Goal: Contribute content: Contribute content

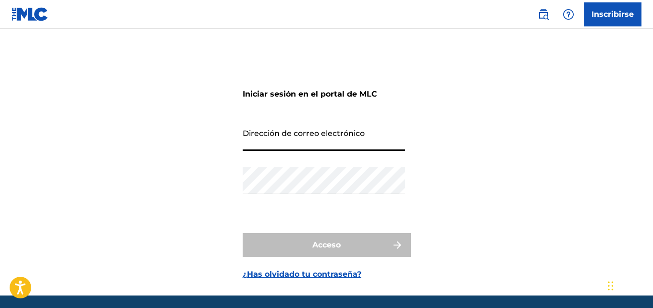
type input "[EMAIL_ADDRESS][DOMAIN_NAME]"
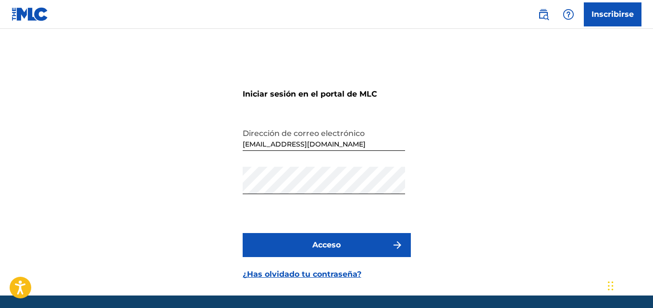
click at [309, 244] on button "Acceso" at bounding box center [327, 245] width 168 height 24
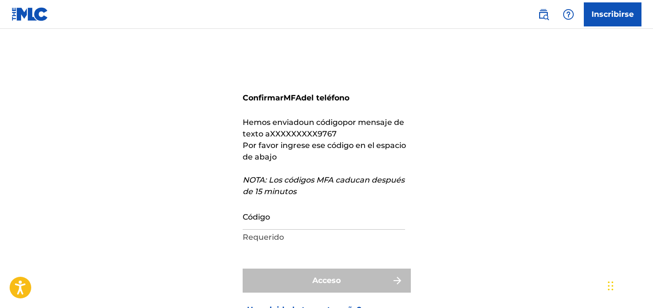
click at [289, 241] on p "Requerido" at bounding box center [324, 238] width 162 height 12
click at [284, 225] on input "Código" at bounding box center [324, 215] width 162 height 27
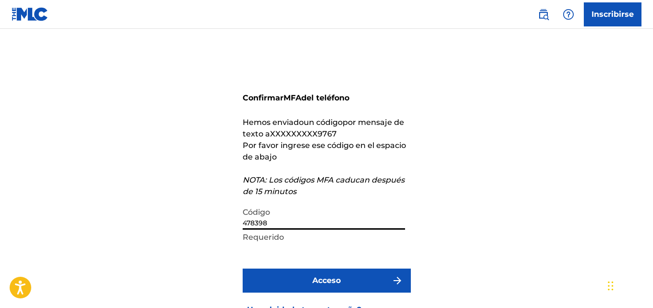
type input "478398"
click at [243, 269] on button "Acceso" at bounding box center [327, 281] width 168 height 24
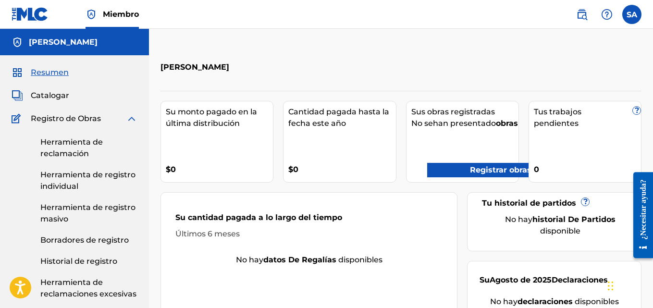
click at [463, 260] on div "Su monto pagado en la última distribución $0 Cantidad pagada hasta la fecha est…" at bounding box center [401, 214] width 481 height 246
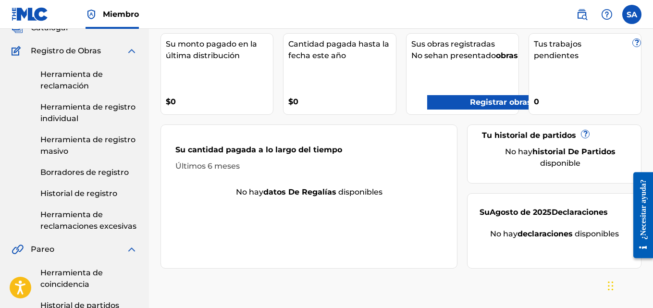
click at [507, 107] on font "Registrar obras" at bounding box center [501, 102] width 62 height 9
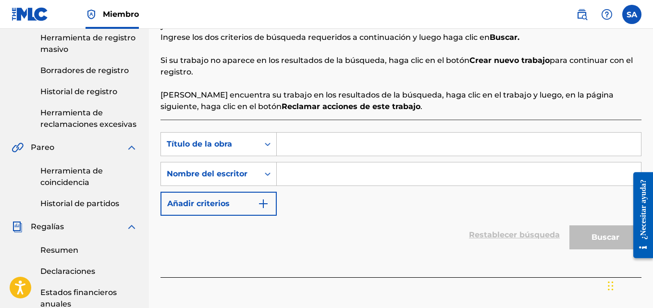
scroll to position [175, 0]
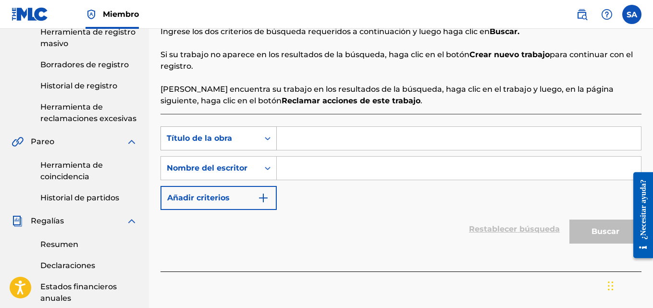
click at [272, 139] on icon "Formulario de búsqueda" at bounding box center [268, 139] width 10 height 10
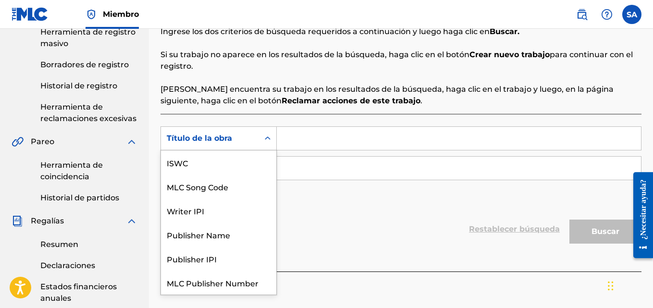
scroll to position [24, 0]
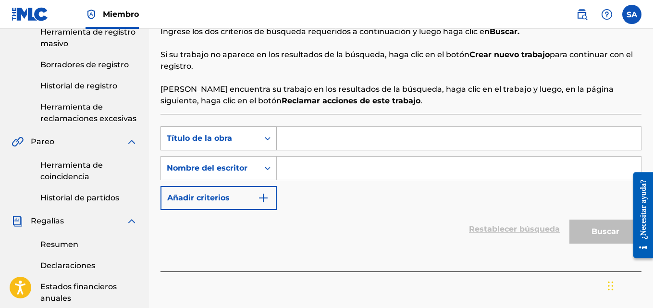
click at [273, 139] on div "Formulario de búsqueda" at bounding box center [267, 138] width 17 height 17
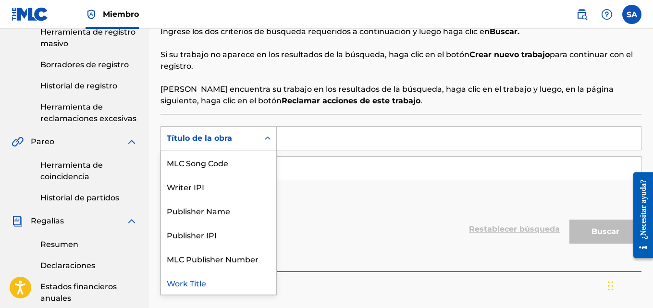
click at [287, 159] on input "Formulario de búsqueda" at bounding box center [459, 168] width 364 height 23
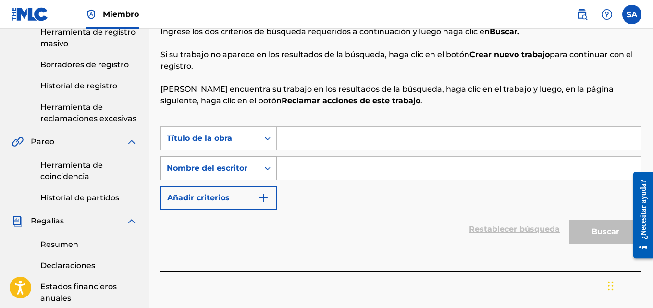
click at [264, 174] on div "Formulario de búsqueda" at bounding box center [267, 168] width 17 height 17
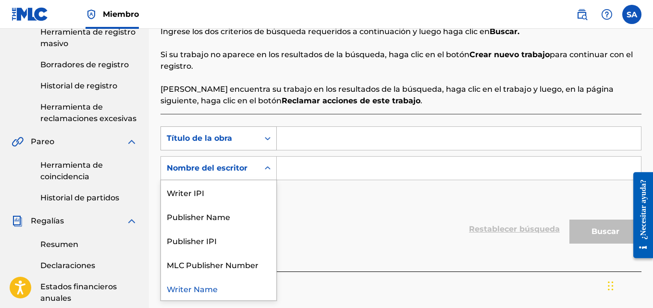
click at [268, 141] on icon "Formulario de búsqueda" at bounding box center [268, 139] width 10 height 10
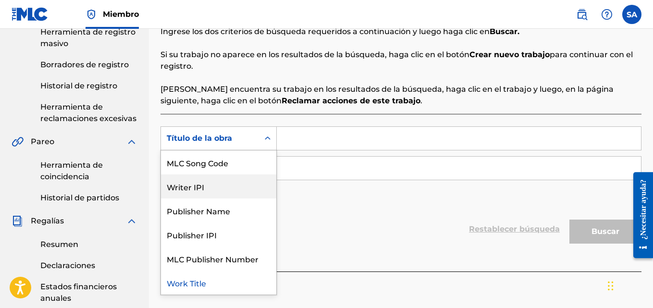
click at [211, 188] on div "Writer IPI" at bounding box center [218, 186] width 115 height 24
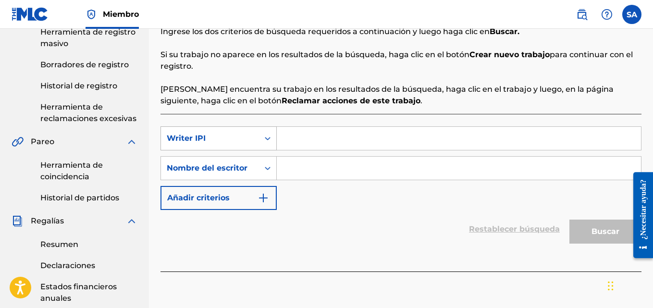
click at [265, 139] on icon "Formulario de búsqueda" at bounding box center [268, 139] width 10 height 10
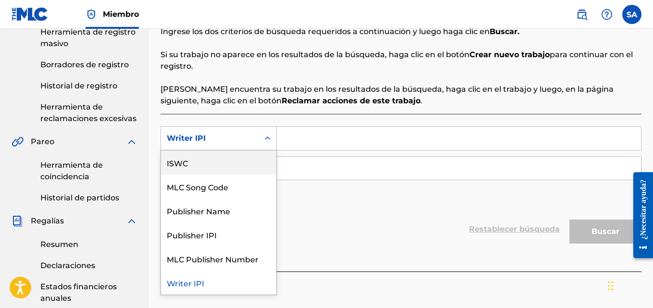
click at [184, 164] on div "ISWC" at bounding box center [218, 162] width 115 height 24
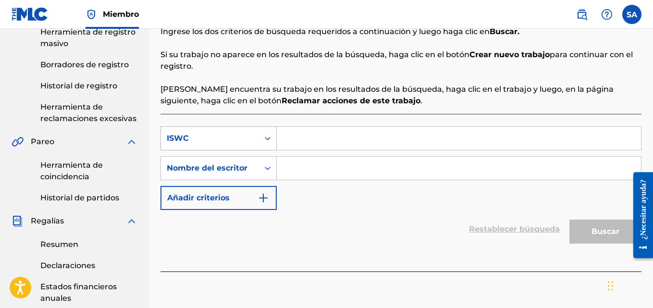
click at [268, 138] on icon "Formulario de búsqueda" at bounding box center [268, 139] width 10 height 10
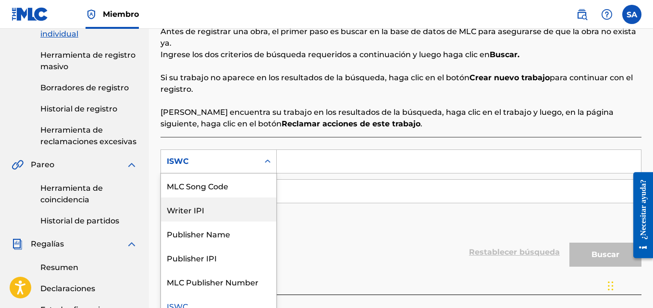
scroll to position [422, 0]
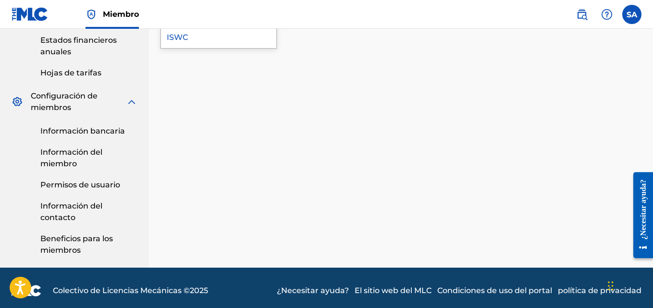
drag, startPoint x: 574, startPoint y: 130, endPoint x: 656, endPoint y: 168, distance: 90.3
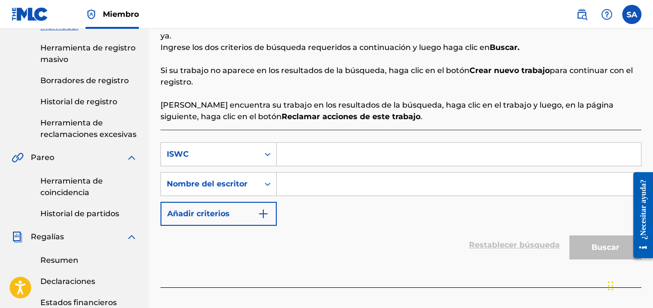
scroll to position [161, 0]
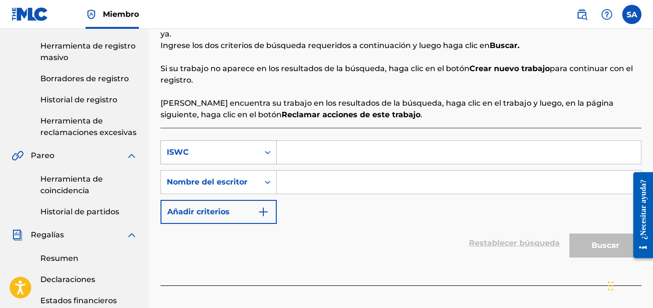
click at [271, 149] on icon "Formulario de búsqueda" at bounding box center [268, 153] width 10 height 10
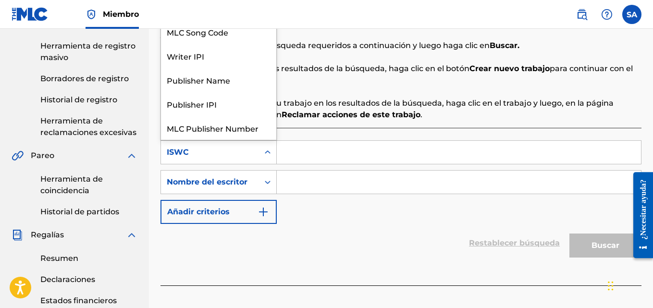
scroll to position [24, 0]
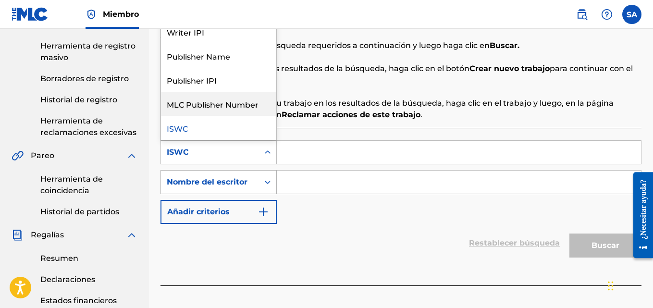
click at [265, 180] on icon "Formulario de búsqueda" at bounding box center [268, 182] width 10 height 10
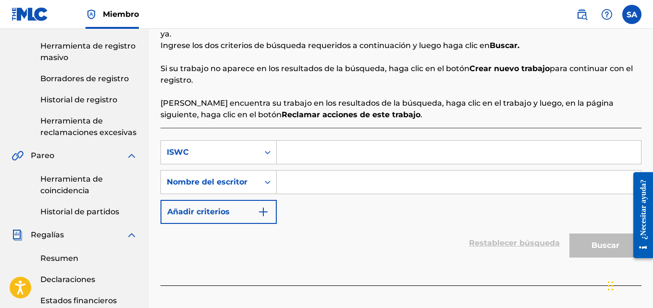
click at [265, 180] on icon "Formulario de búsqueda" at bounding box center [268, 182] width 10 height 10
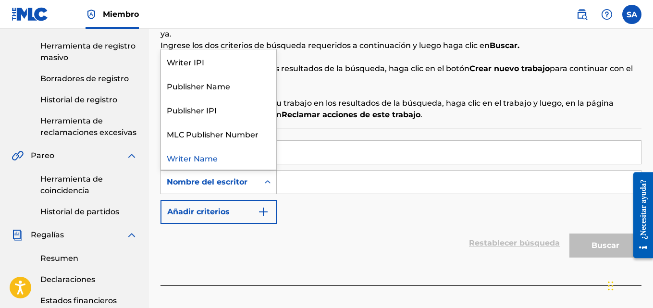
click at [265, 180] on icon "Formulario de búsqueda" at bounding box center [268, 182] width 10 height 10
click at [283, 152] on input "Formulario de búsqueda" at bounding box center [459, 152] width 364 height 23
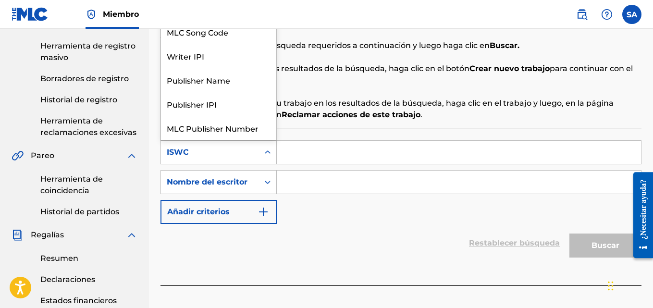
click at [268, 153] on icon "Formulario de búsqueda" at bounding box center [268, 153] width 10 height 10
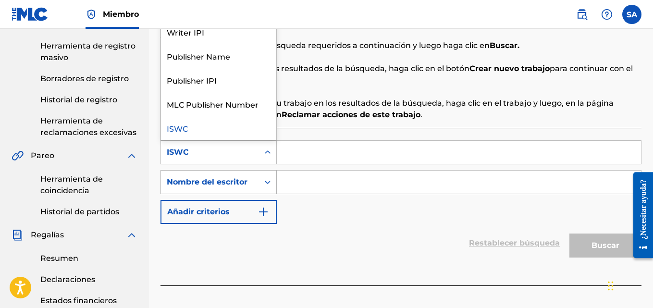
click at [268, 181] on icon "Formulario de búsqueda" at bounding box center [268, 182] width 10 height 10
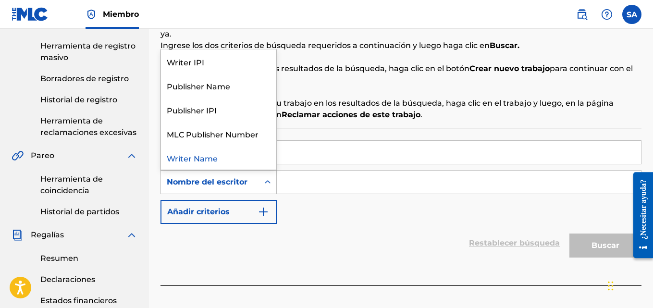
click at [268, 181] on icon "Formulario de búsqueda" at bounding box center [268, 182] width 10 height 10
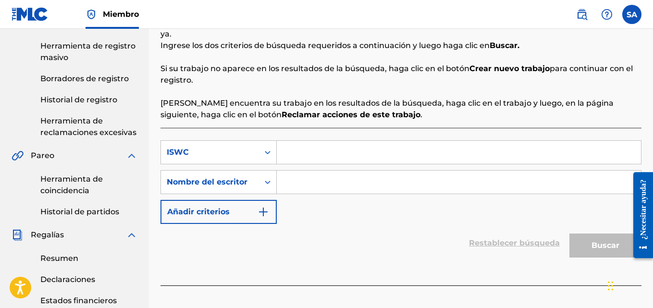
click at [268, 181] on icon "Formulario de búsqueda" at bounding box center [268, 182] width 10 height 10
click at [261, 212] on img "Formulario de búsqueda" at bounding box center [264, 212] width 12 height 12
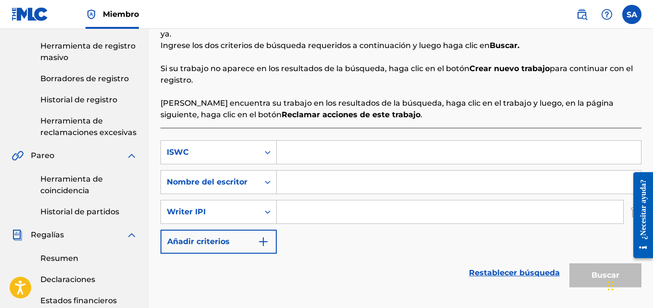
click at [261, 244] on img "Formulario de búsqueda" at bounding box center [264, 242] width 12 height 12
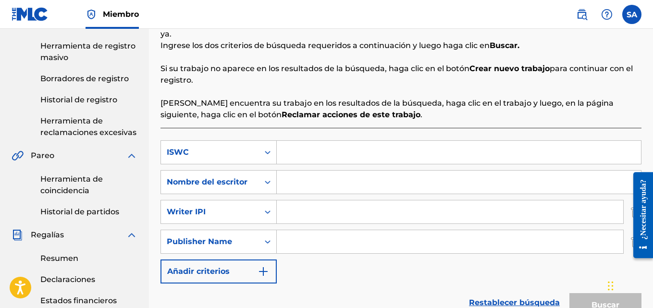
click at [628, 14] on label at bounding box center [631, 14] width 19 height 19
click at [632, 14] on input "SA [PERSON_NAME] [EMAIL_ADDRESS][DOMAIN_NAME] Notification Preferences Perfil F…" at bounding box center [632, 14] width 0 height 0
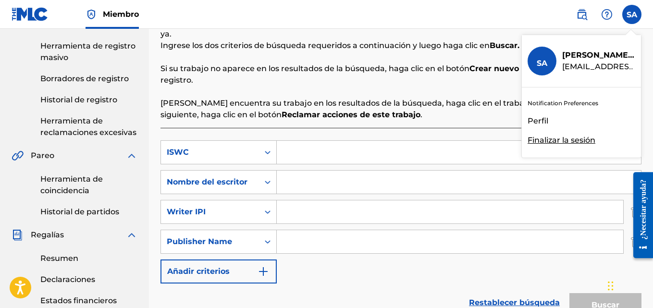
click at [543, 124] on font "Perfil" at bounding box center [538, 120] width 21 height 9
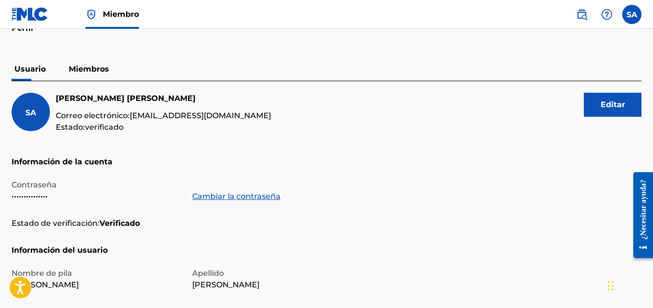
scroll to position [32, 0]
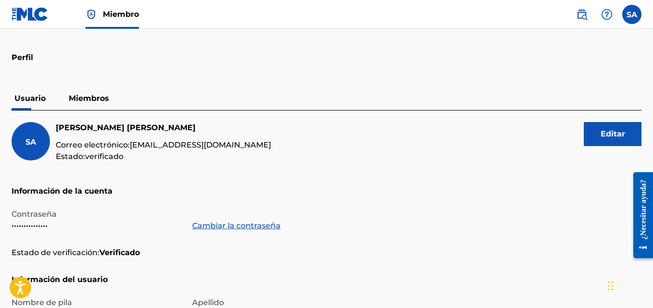
click at [96, 99] on font "Miembros" at bounding box center [89, 98] width 40 height 9
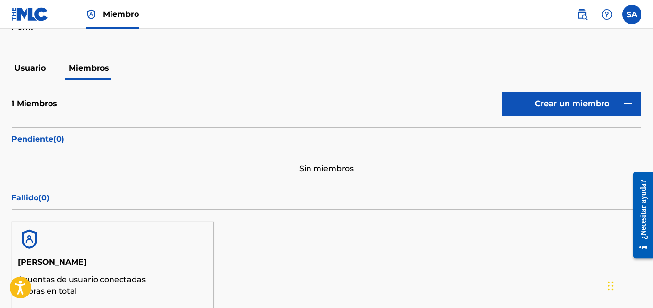
scroll to position [7, 0]
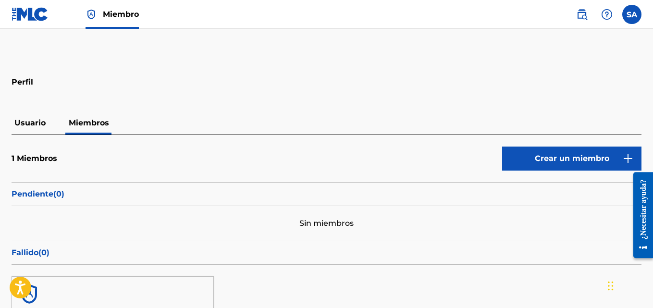
click at [28, 129] on p "Usuario" at bounding box center [30, 123] width 37 height 23
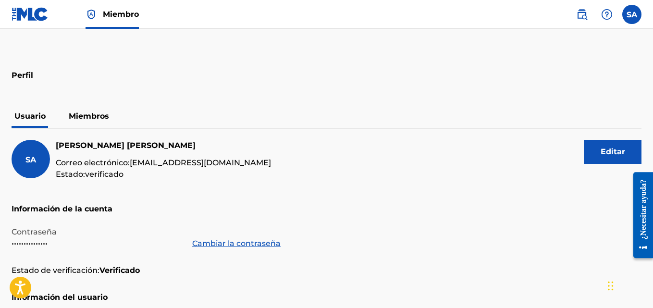
scroll to position [17, 0]
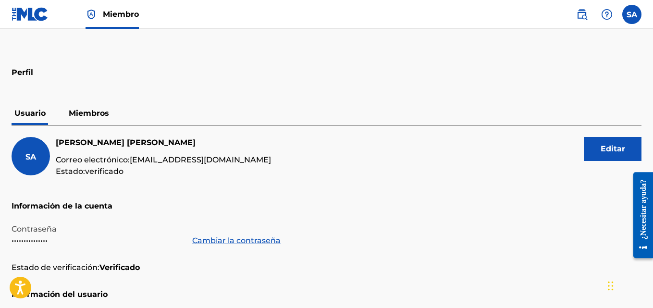
click at [86, 112] on font "Miembros" at bounding box center [89, 113] width 40 height 9
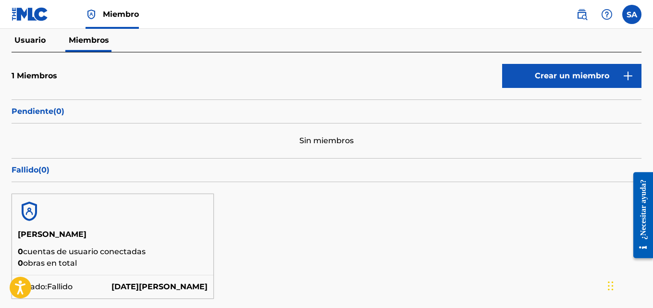
scroll to position [47, 0]
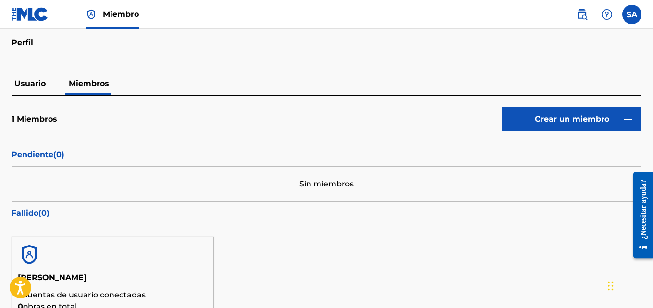
click at [47, 159] on font "Pendiente" at bounding box center [33, 154] width 42 height 9
click at [26, 81] on font "Usuario" at bounding box center [29, 83] width 31 height 9
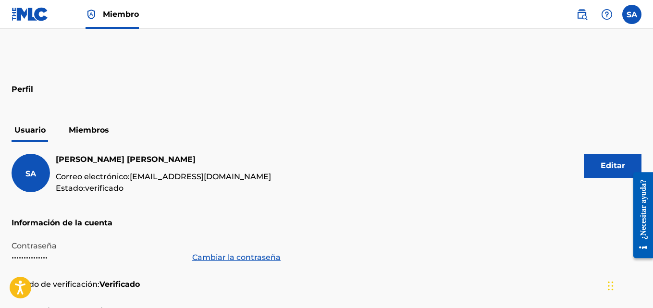
click at [26, 81] on h2 "Perfil" at bounding box center [327, 86] width 630 height 22
click at [95, 127] on font "Miembros" at bounding box center [89, 129] width 40 height 9
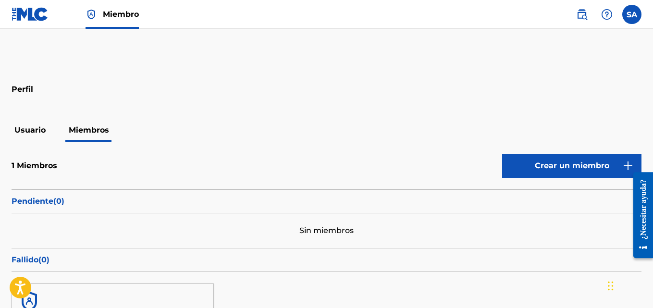
click at [520, 169] on link "Crear un miembro" at bounding box center [571, 166] width 139 height 24
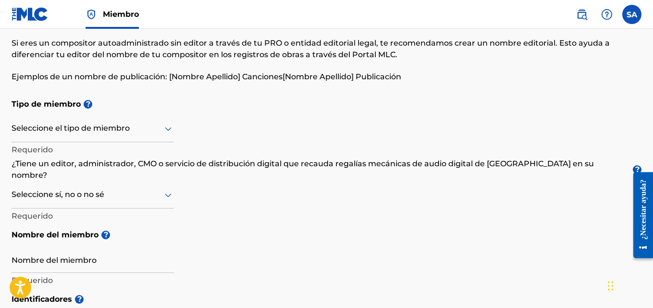
scroll to position [111, 0]
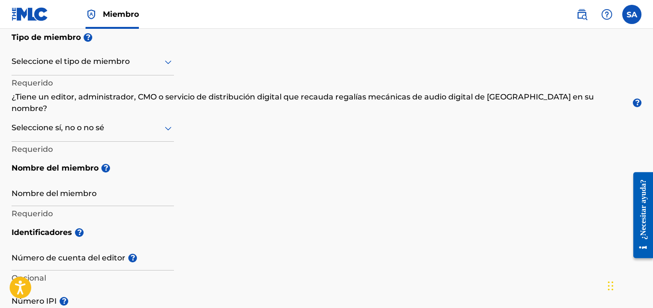
click at [167, 64] on icon at bounding box center [168, 62] width 12 height 12
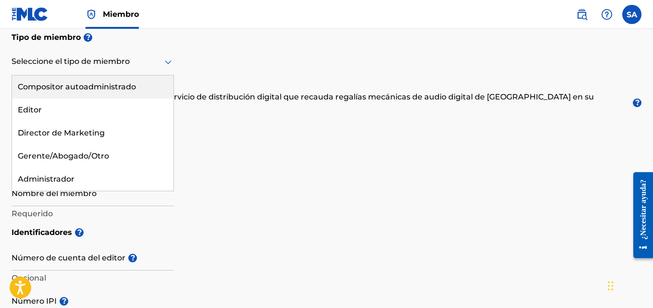
click at [126, 85] on font "Compositor autoadministrado" at bounding box center [77, 86] width 118 height 9
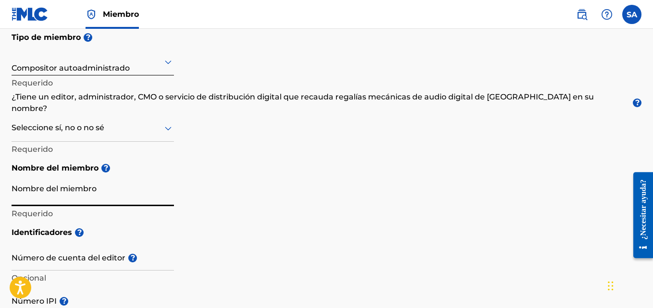
click at [91, 186] on input "Nombre del miembro" at bounding box center [93, 192] width 162 height 27
type input "[PERSON_NAME]"
type input "122"
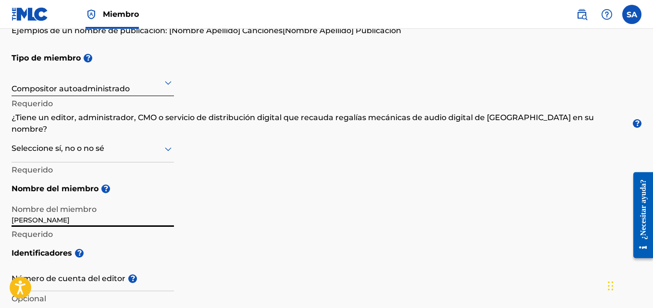
scroll to position [75, 0]
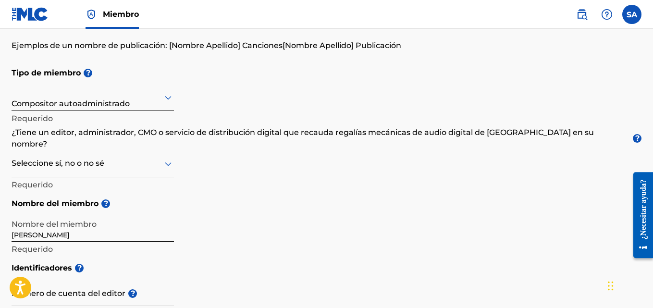
click at [638, 14] on label at bounding box center [631, 14] width 19 height 19
click at [632, 14] on input "SA [PERSON_NAME] [EMAIL_ADDRESS][DOMAIN_NAME] Notification Preferences Perfil F…" at bounding box center [632, 14] width 0 height 0
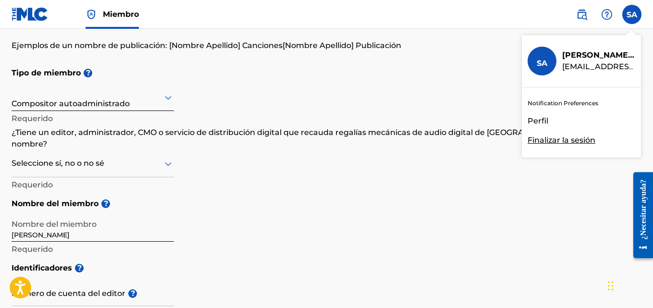
click at [539, 122] on font "Perfil" at bounding box center [538, 120] width 21 height 9
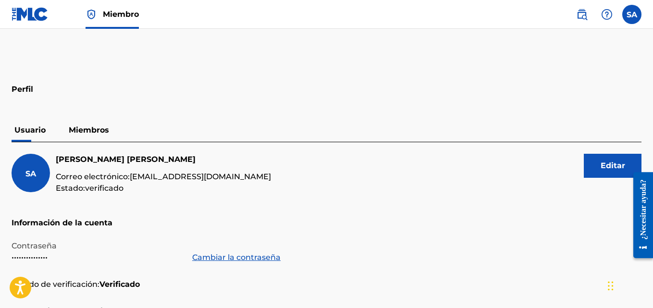
click at [632, 16] on label at bounding box center [631, 14] width 19 height 19
click at [632, 14] on input "SA [PERSON_NAME] [EMAIL_ADDRESS][DOMAIN_NAME] Notification Preferences Perfil F…" at bounding box center [632, 14] width 0 height 0
click at [639, 18] on div "SA SA [PERSON_NAME] [EMAIL_ADDRESS][DOMAIN_NAME] Notification Preferences Perfi…" at bounding box center [631, 14] width 19 height 19
click at [639, 18] on label at bounding box center [631, 14] width 19 height 19
click at [632, 14] on input "SA [PERSON_NAME] [EMAIL_ADDRESS][DOMAIN_NAME] Notification Preferences Perfil F…" at bounding box center [632, 14] width 0 height 0
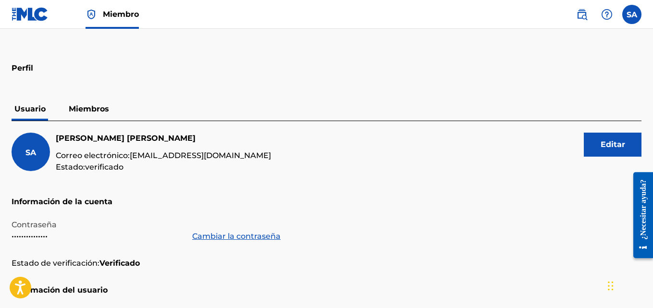
scroll to position [15, 0]
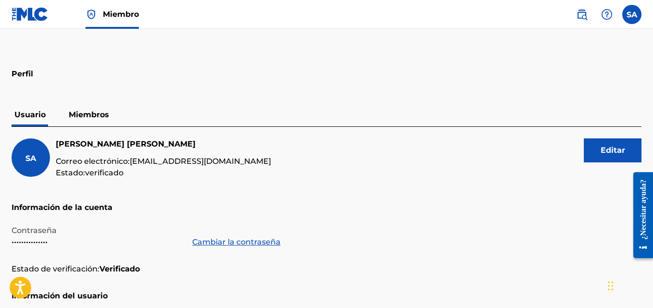
click at [638, 16] on div "SA SA [PERSON_NAME] [EMAIL_ADDRESS][DOMAIN_NAME] Notification Preferences Perfi…" at bounding box center [631, 14] width 19 height 19
click at [638, 16] on label at bounding box center [631, 14] width 19 height 19
click at [632, 14] on input "SA [PERSON_NAME] [EMAIL_ADDRESS][DOMAIN_NAME] Notification Preferences Perfil F…" at bounding box center [632, 14] width 0 height 0
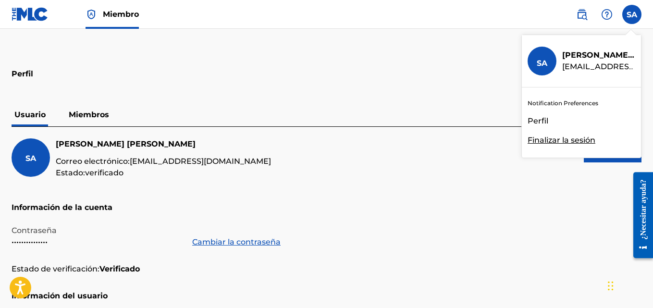
click at [563, 135] on p "Finalizar la sesión" at bounding box center [562, 141] width 68 height 12
click at [632, 14] on input "SA [PERSON_NAME] [EMAIL_ADDRESS][DOMAIN_NAME] Notification Preferences Perfil F…" at bounding box center [632, 14] width 0 height 0
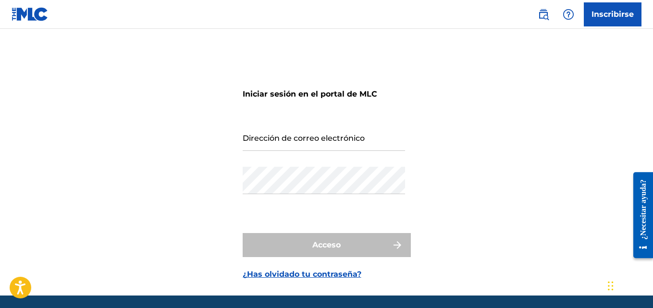
click at [329, 141] on input "Dirección de correo electrónico" at bounding box center [324, 137] width 162 height 27
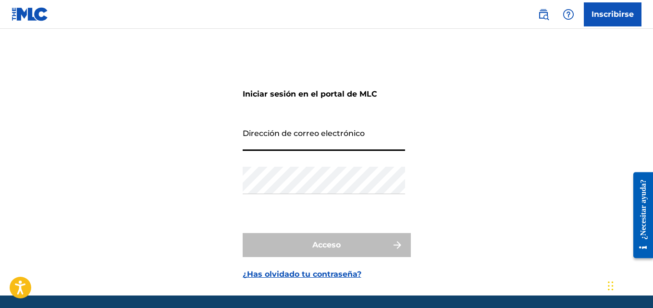
type input "[EMAIL_ADDRESS][DOMAIN_NAME]"
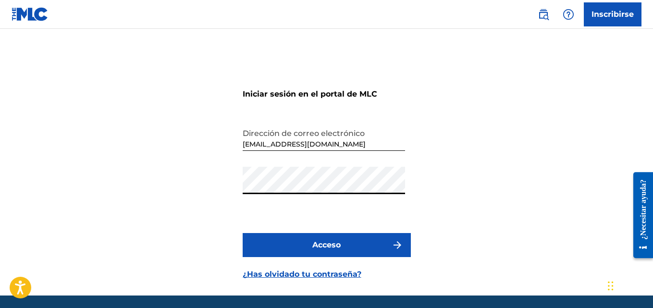
click at [320, 248] on font "Acceso" at bounding box center [326, 244] width 28 height 9
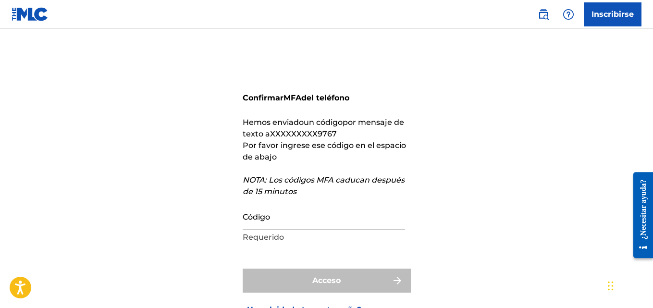
click at [276, 219] on input "Código" at bounding box center [324, 215] width 162 height 27
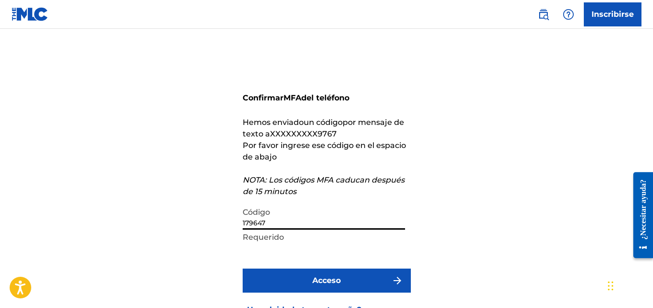
type input "179647"
click at [243, 269] on button "Acceso" at bounding box center [327, 281] width 168 height 24
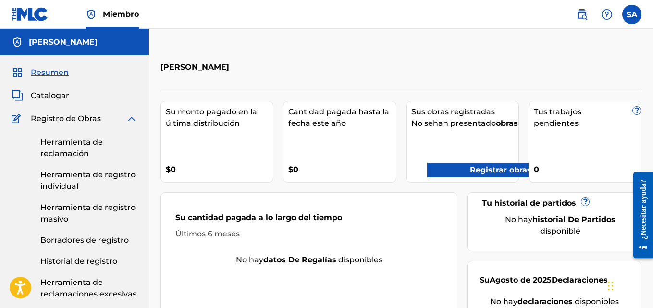
click at [490, 174] on font "Registrar obras" at bounding box center [501, 169] width 62 height 9
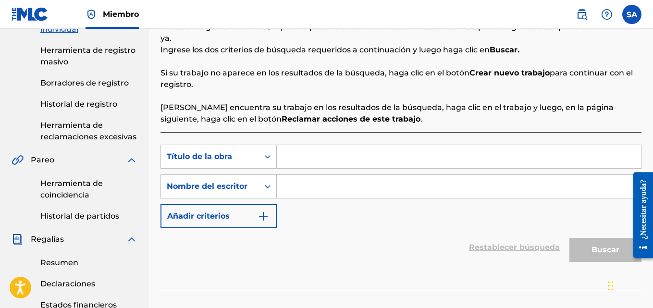
scroll to position [162, 0]
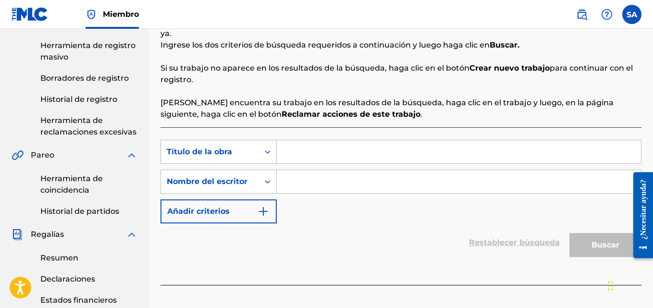
click at [268, 152] on icon "Formulario de búsqueda" at bounding box center [268, 152] width 10 height 10
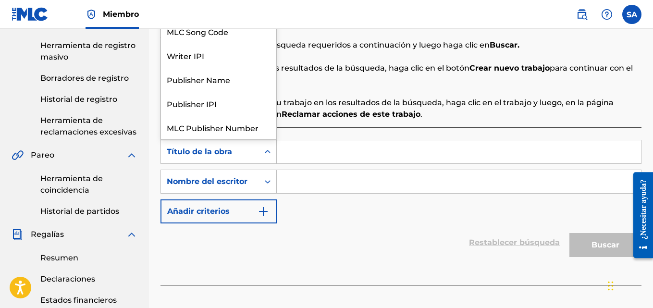
scroll to position [24, 0]
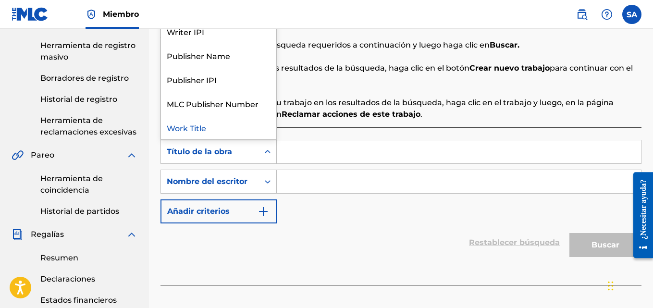
click at [266, 154] on icon "Formulario de búsqueda" at bounding box center [268, 152] width 10 height 10
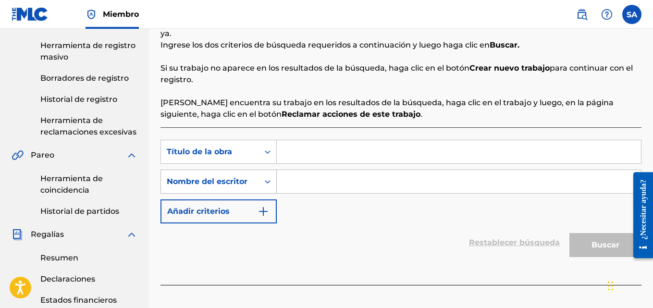
click at [268, 184] on icon "Formulario de búsqueda" at bounding box center [268, 182] width 10 height 10
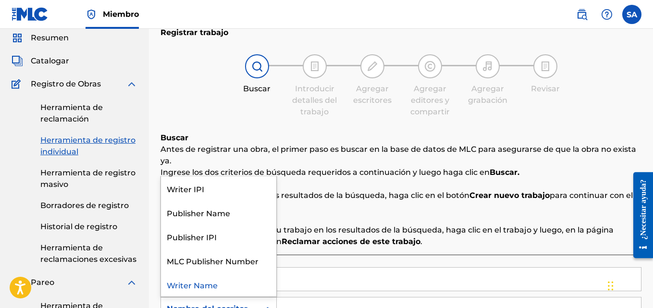
scroll to position [0, 0]
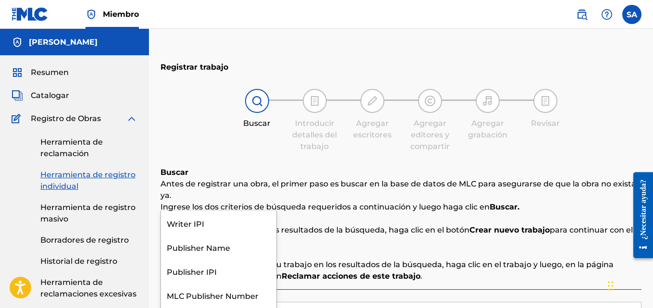
click at [612, 89] on div "Buscar Introducir detalles del trabajo Agregar escritores Agregar editores y co…" at bounding box center [401, 120] width 481 height 63
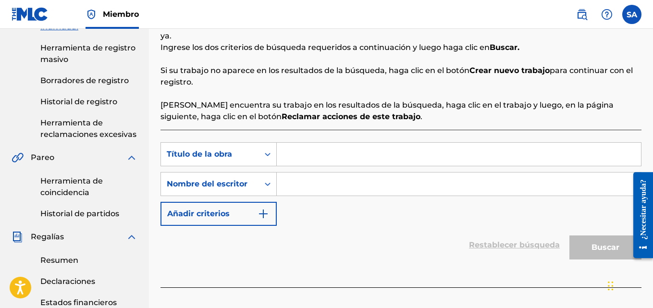
scroll to position [165, 0]
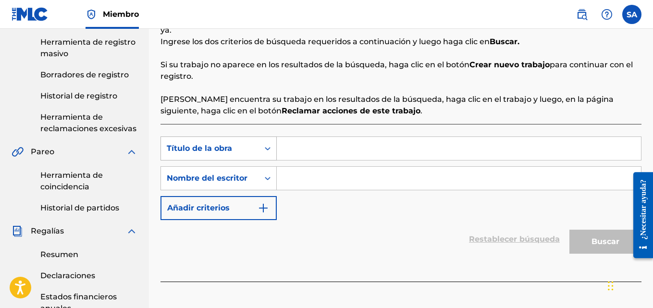
click at [267, 151] on icon "Formulario de búsqueda" at bounding box center [268, 149] width 10 height 10
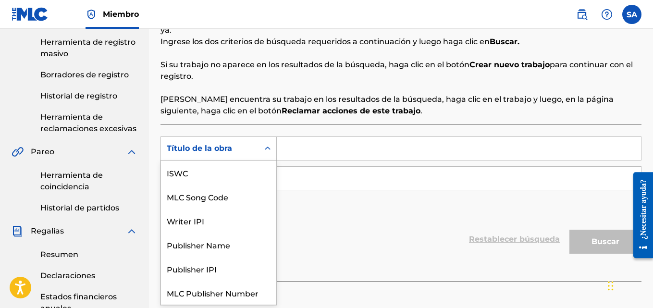
scroll to position [24, 0]
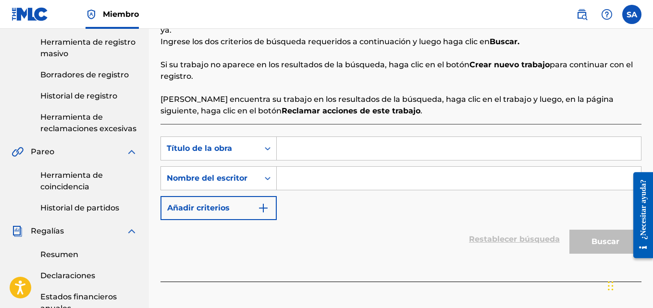
click at [333, 176] on input "Formulario de búsqueda" at bounding box center [459, 178] width 364 height 23
click at [270, 173] on div "Formulario de búsqueda" at bounding box center [267, 178] width 17 height 17
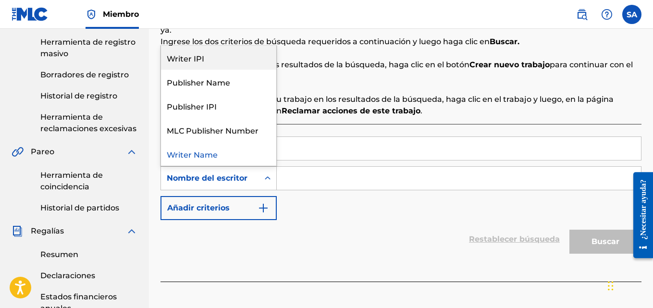
click at [206, 56] on div "Writer IPI" at bounding box center [218, 58] width 115 height 24
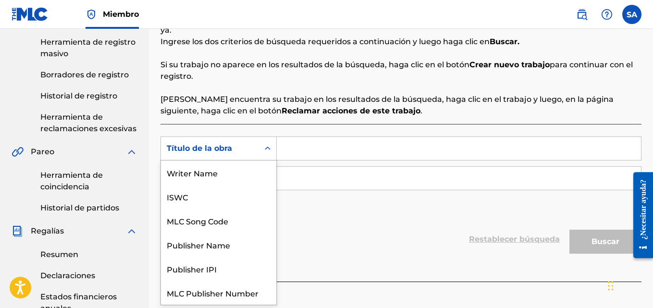
click at [236, 155] on div "Título de la obra" at bounding box center [210, 148] width 98 height 18
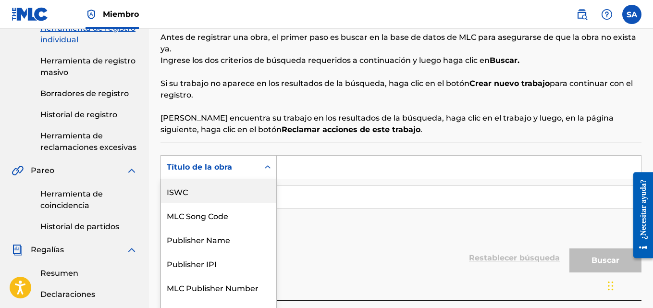
scroll to position [147, 0]
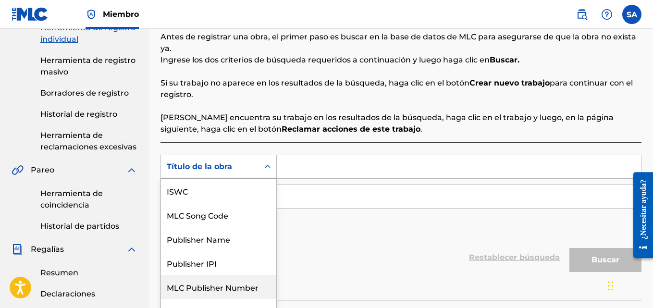
click at [219, 281] on div "MLC Publisher Number" at bounding box center [218, 287] width 115 height 24
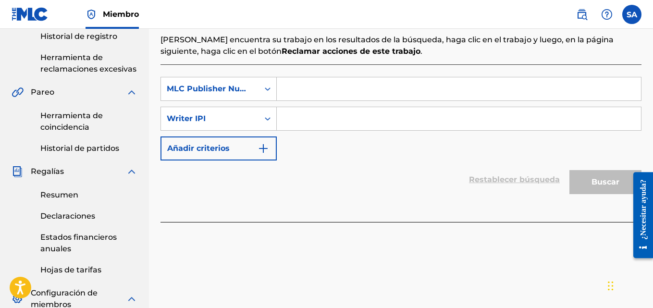
scroll to position [234, 0]
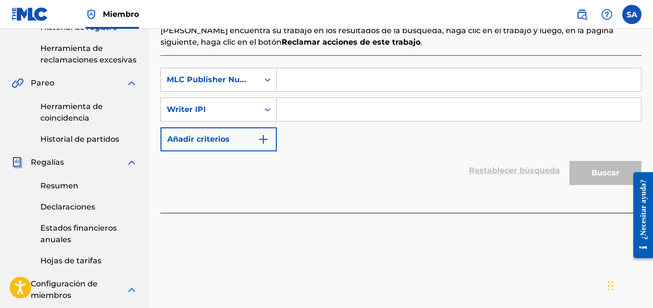
click at [349, 208] on div "SearchWithCriteriafa1e802e-746e-4b4f-a1f0-601f75cd9e4e MLC Publisher Number Sea…" at bounding box center [401, 134] width 481 height 158
click at [266, 139] on img "Formulario de búsqueda" at bounding box center [264, 140] width 12 height 12
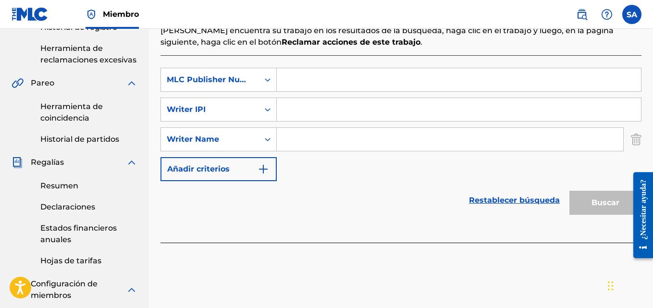
click at [343, 138] on input "Formulario de búsqueda" at bounding box center [450, 139] width 347 height 23
click at [340, 114] on input "Formulario de búsqueda" at bounding box center [459, 109] width 364 height 23
click at [329, 78] on input "Formulario de búsqueda" at bounding box center [459, 79] width 364 height 23
click at [261, 75] on div "Formulario de búsqueda" at bounding box center [267, 79] width 17 height 17
click at [269, 80] on icon "Formulario de búsqueda" at bounding box center [268, 79] width 6 height 3
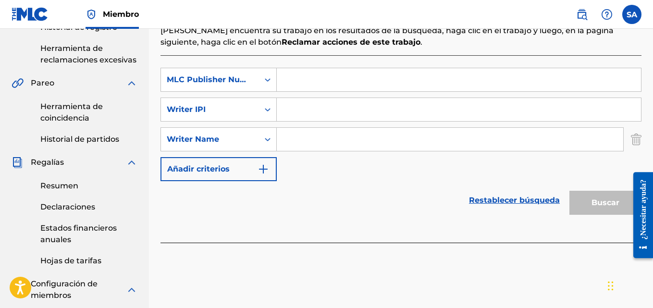
click at [269, 80] on icon "Formulario de búsqueda" at bounding box center [268, 79] width 6 height 3
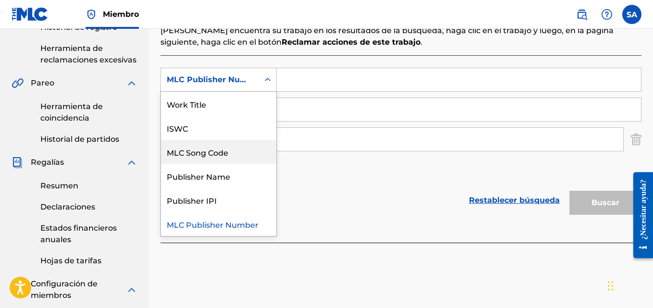
click at [209, 155] on div "MLC Song Code" at bounding box center [218, 152] width 115 height 24
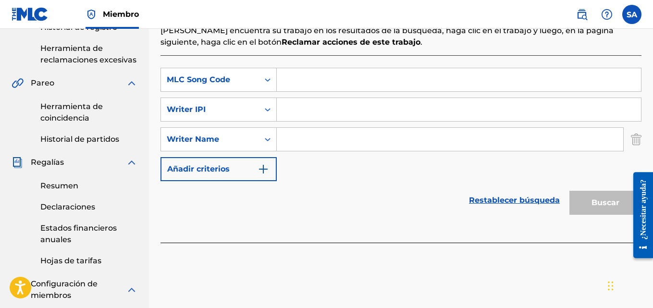
click at [286, 84] on input "Formulario de búsqueda" at bounding box center [459, 79] width 364 height 23
click at [318, 105] on input "Formulario de búsqueda" at bounding box center [459, 109] width 364 height 23
click at [303, 134] on input "Formulario de búsqueda" at bounding box center [450, 139] width 347 height 23
click at [302, 113] on input "Formulario de búsqueda" at bounding box center [459, 109] width 364 height 23
click at [264, 84] on icon "Formulario de búsqueda" at bounding box center [268, 80] width 10 height 10
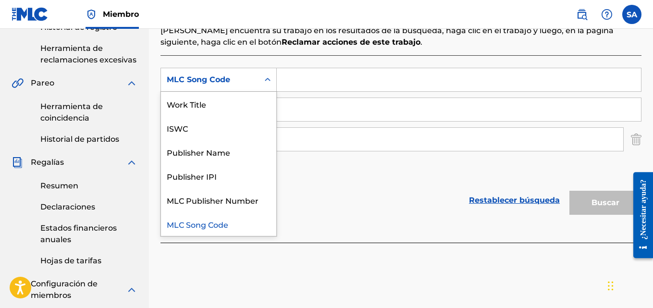
click at [264, 84] on icon "Formulario de búsqueda" at bounding box center [268, 80] width 10 height 10
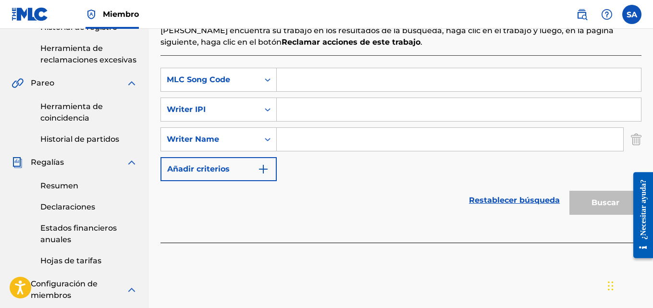
click at [286, 139] on input "Formulario de búsqueda" at bounding box center [450, 139] width 347 height 23
click at [266, 77] on icon "Formulario de búsqueda" at bounding box center [268, 80] width 10 height 10
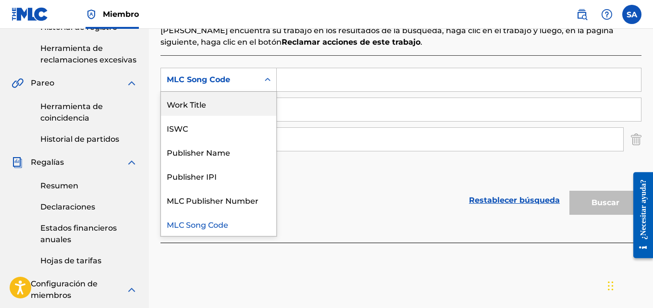
click at [224, 103] on div "Work Title" at bounding box center [218, 104] width 115 height 24
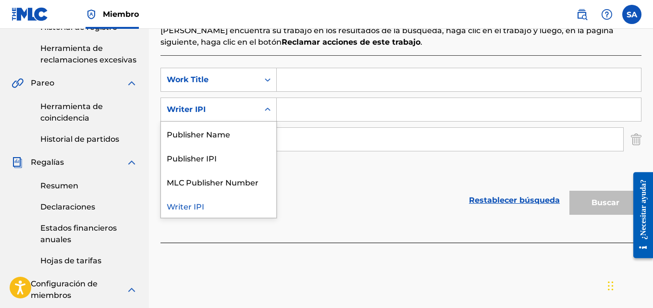
click at [241, 113] on div "Writer IPI" at bounding box center [210, 110] width 87 height 12
click at [296, 81] on input "Formulario de búsqueda" at bounding box center [459, 79] width 364 height 23
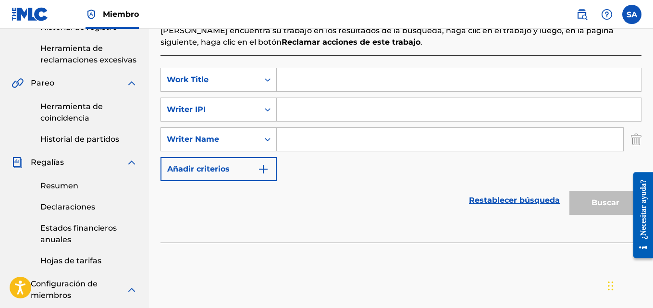
type input "t"
type input "Te vas arrepentir"
click at [287, 112] on input "Formulario de búsqueda" at bounding box center [459, 109] width 364 height 23
click at [267, 79] on icon "Formulario de búsqueda" at bounding box center [268, 80] width 10 height 10
click at [208, 80] on div "Work Title" at bounding box center [210, 80] width 87 height 12
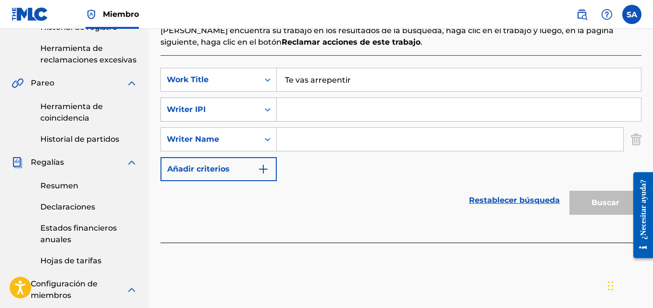
click at [266, 109] on icon "Formulario de búsqueda" at bounding box center [268, 110] width 10 height 10
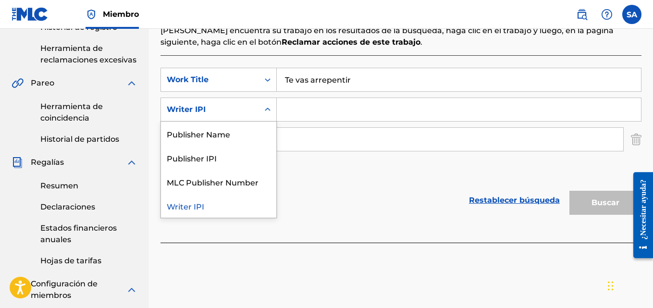
click at [205, 207] on div "Writer IPI" at bounding box center [218, 206] width 115 height 24
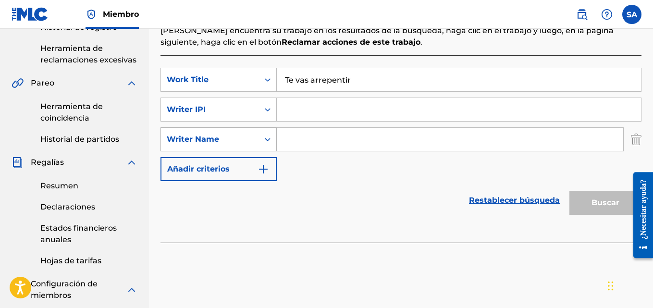
click at [267, 139] on icon "Formulario de búsqueda" at bounding box center [268, 140] width 10 height 10
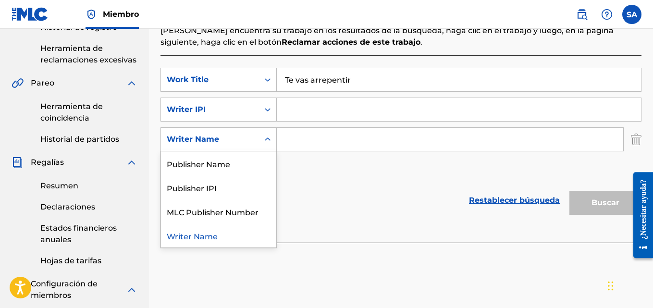
click at [267, 139] on icon "Formulario de búsqueda" at bounding box center [268, 140] width 10 height 10
